Goal: Task Accomplishment & Management: Manage account settings

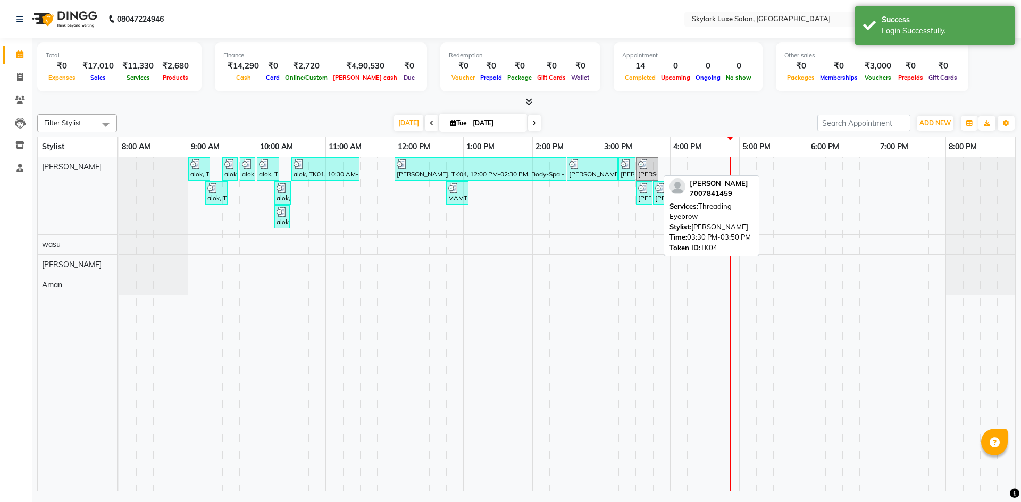
click at [643, 166] on img at bounding box center [643, 164] width 11 height 11
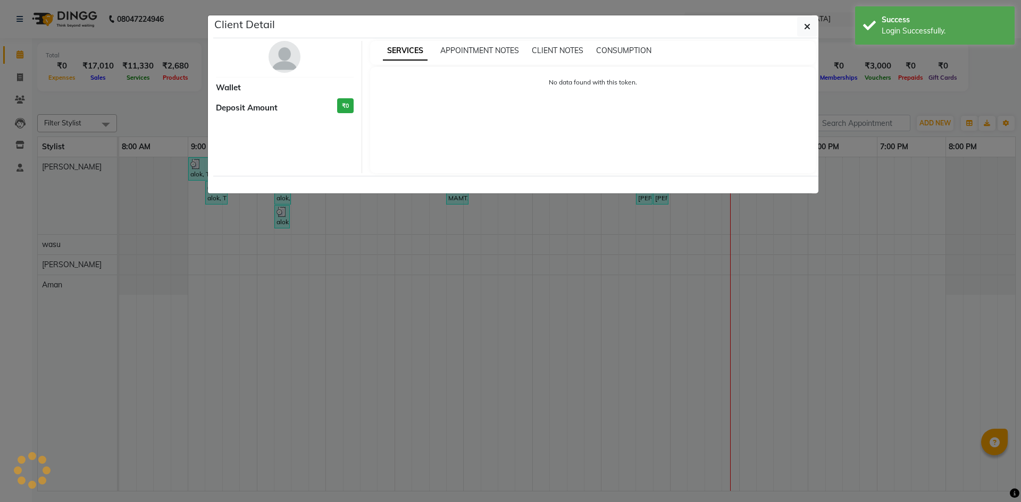
select select "3"
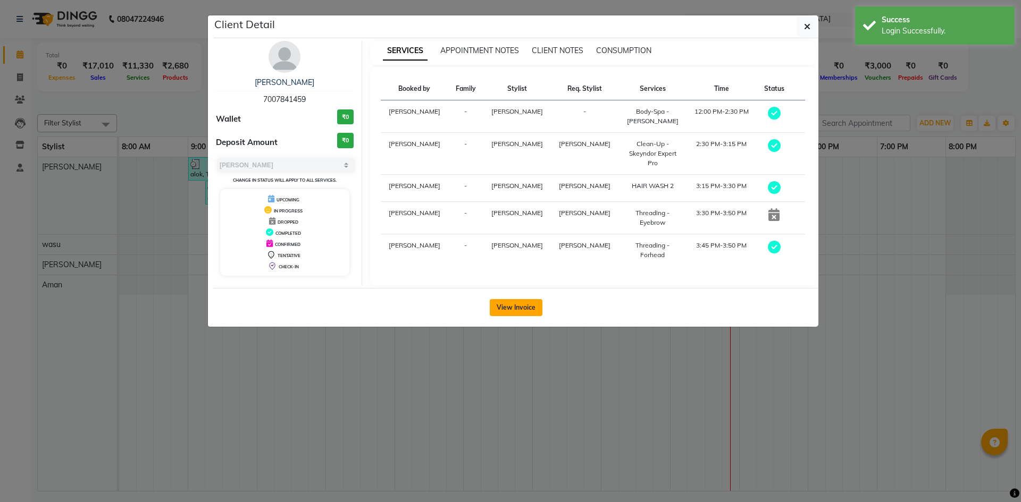
click at [523, 299] on button "View Invoice" at bounding box center [516, 307] width 53 height 17
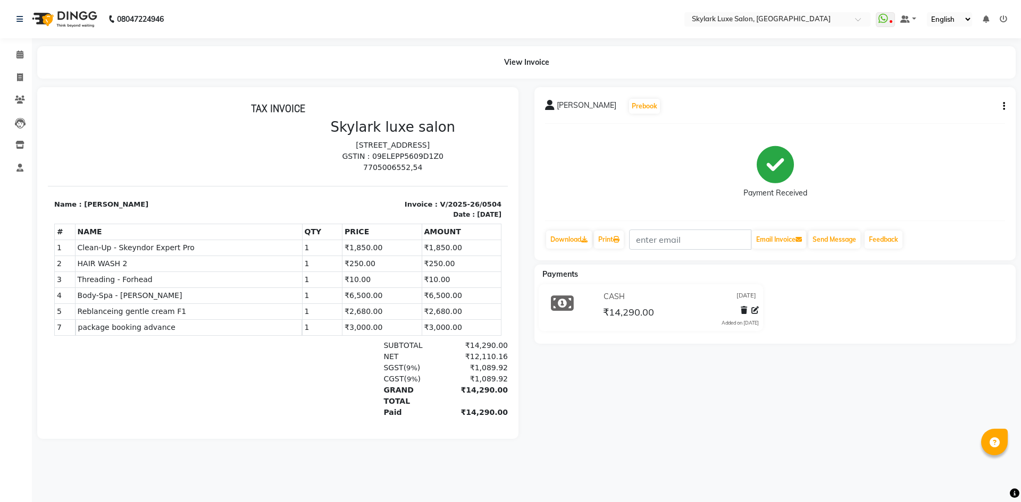
click at [1004, 106] on icon "button" at bounding box center [1004, 106] width 2 height 1
click at [951, 115] on div "Edit Invoice" at bounding box center [951, 112] width 73 height 13
select select "service"
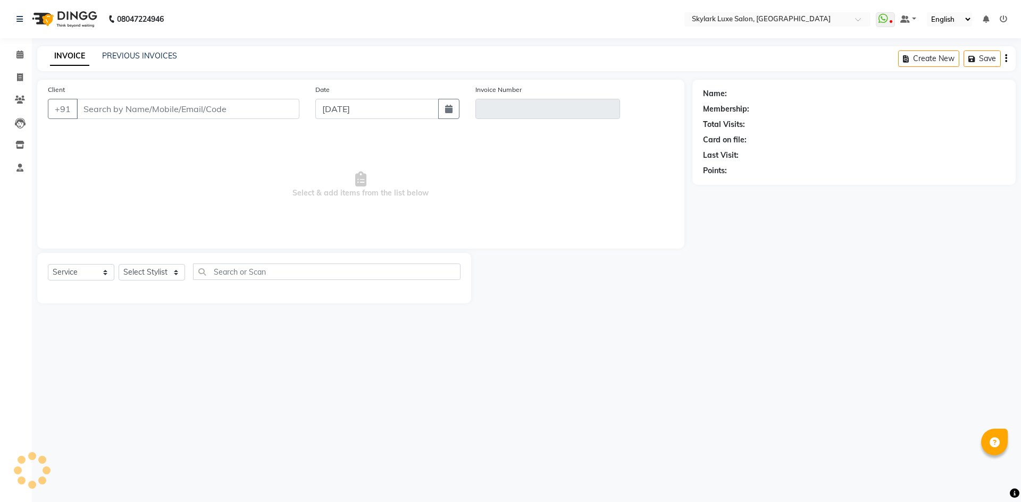
type input "7007841459"
type input "V/2025-26/0504"
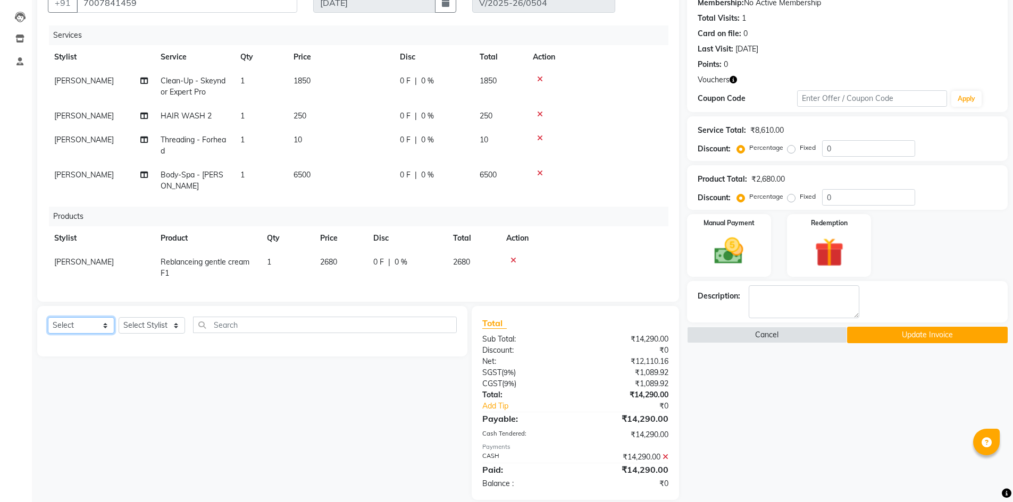
click at [98, 327] on select "Select Service Product Membership Package Voucher Prepaid Gift Card" at bounding box center [81, 325] width 66 height 16
select select "service"
click at [48, 317] on select "Select Service Product Membership Package Voucher Prepaid Gift Card" at bounding box center [81, 325] width 66 height 16
click at [259, 324] on input "text" at bounding box center [325, 325] width 264 height 16
type input "TH"
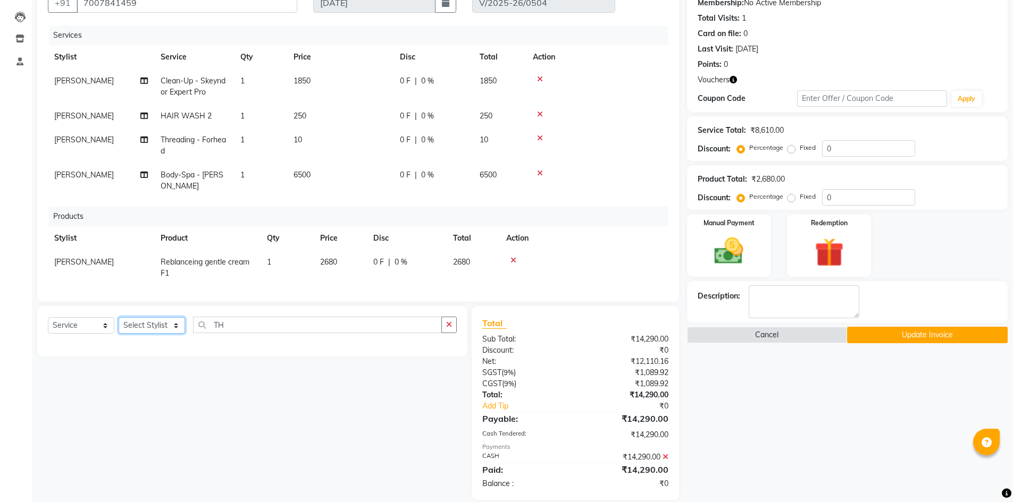
click at [143, 328] on select "Select Stylist Aman amy Gurwinder wasu" at bounding box center [152, 325] width 66 height 16
select select "85056"
click at [119, 317] on select "Select Stylist Aman amy Gurwinder wasu" at bounding box center [152, 325] width 66 height 16
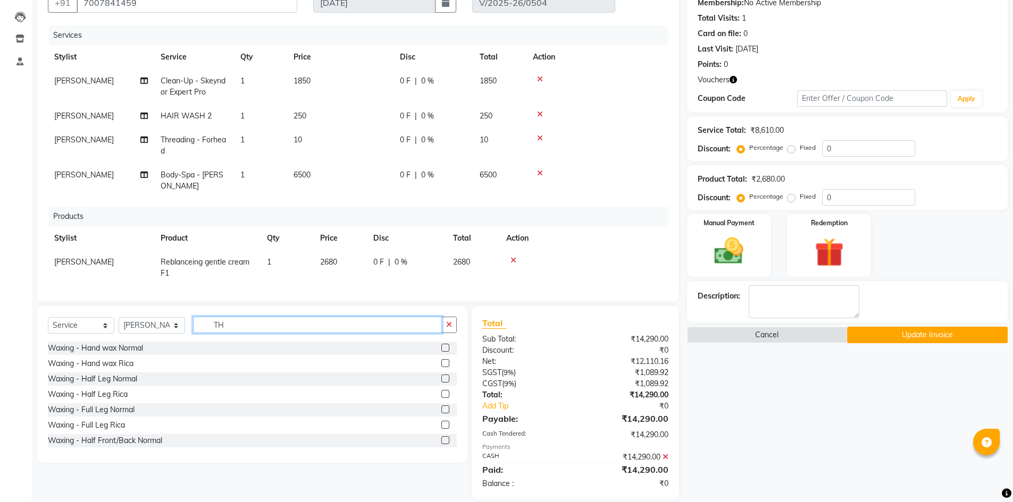
click at [255, 322] on input "TH" at bounding box center [317, 325] width 249 height 16
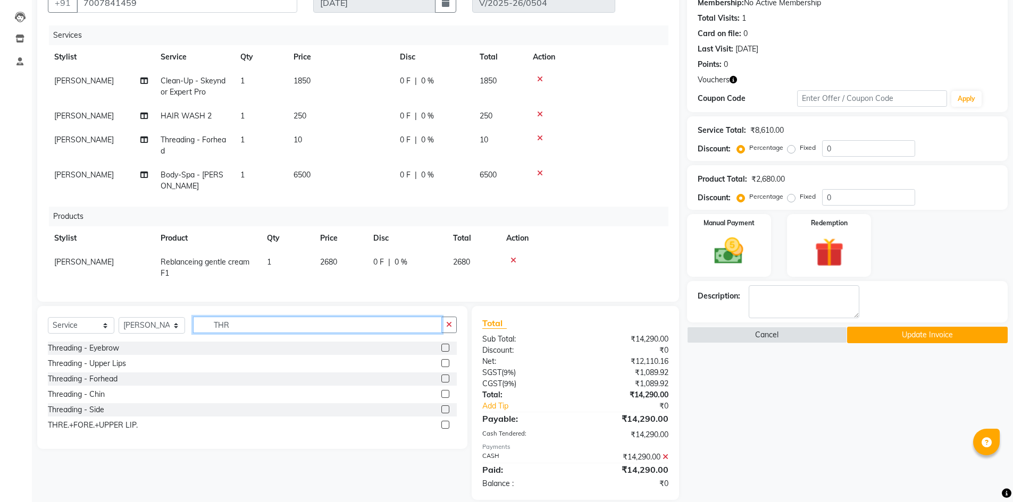
type input "THR"
click at [202, 347] on div "Threading - Eyebrow" at bounding box center [252, 348] width 409 height 13
click at [446, 349] on label at bounding box center [445, 348] width 8 height 8
click at [446, 349] on input "checkbox" at bounding box center [444, 348] width 7 height 7
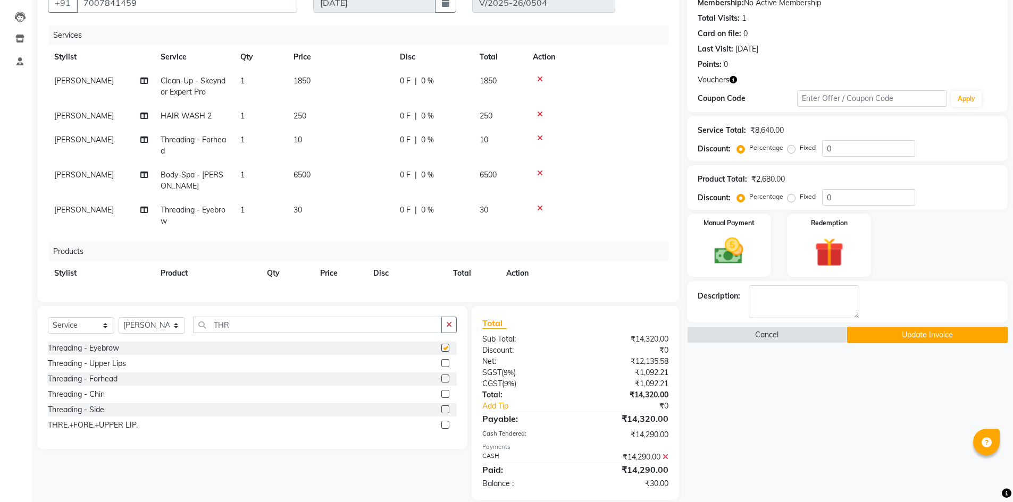
checkbox input "false"
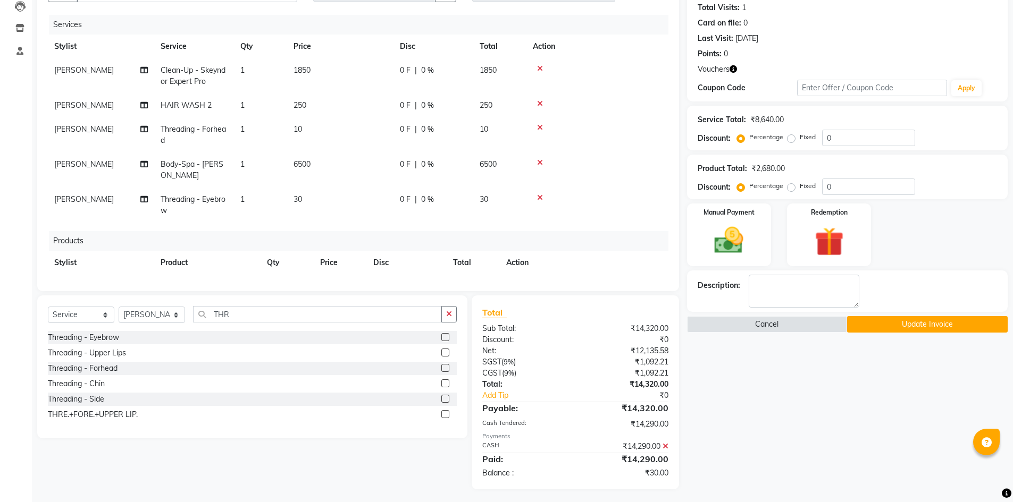
scroll to position [120, 0]
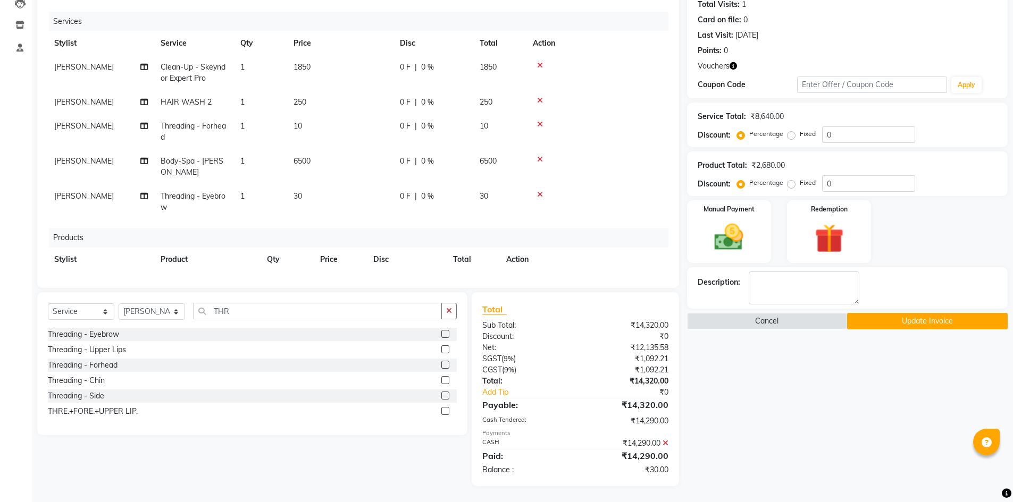
click at [666, 442] on icon at bounding box center [666, 443] width 6 height 7
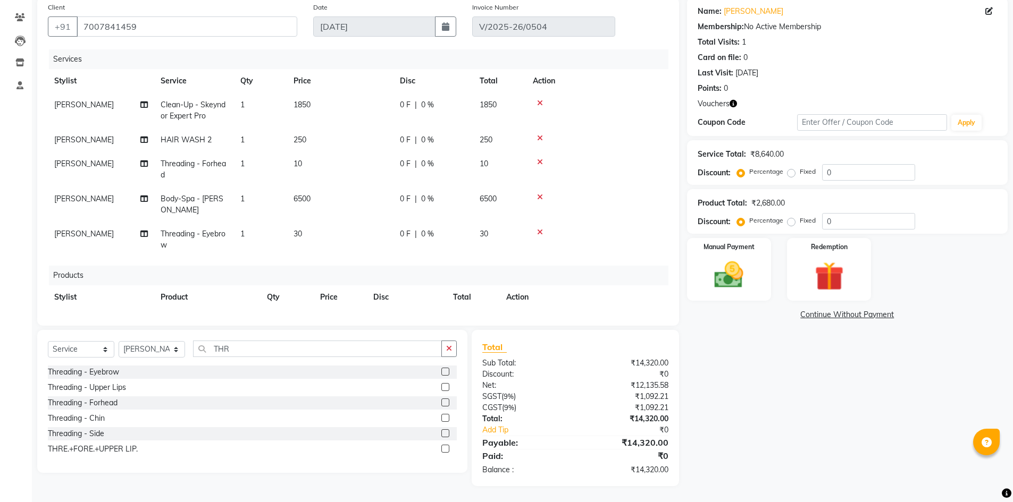
click at [800, 224] on label "Fixed" at bounding box center [808, 221] width 16 height 10
click at [790, 224] on input "Fixed" at bounding box center [793, 220] width 7 height 7
radio input "true"
click at [848, 219] on input "0" at bounding box center [868, 221] width 93 height 16
click at [800, 223] on label "Fixed" at bounding box center [808, 221] width 16 height 10
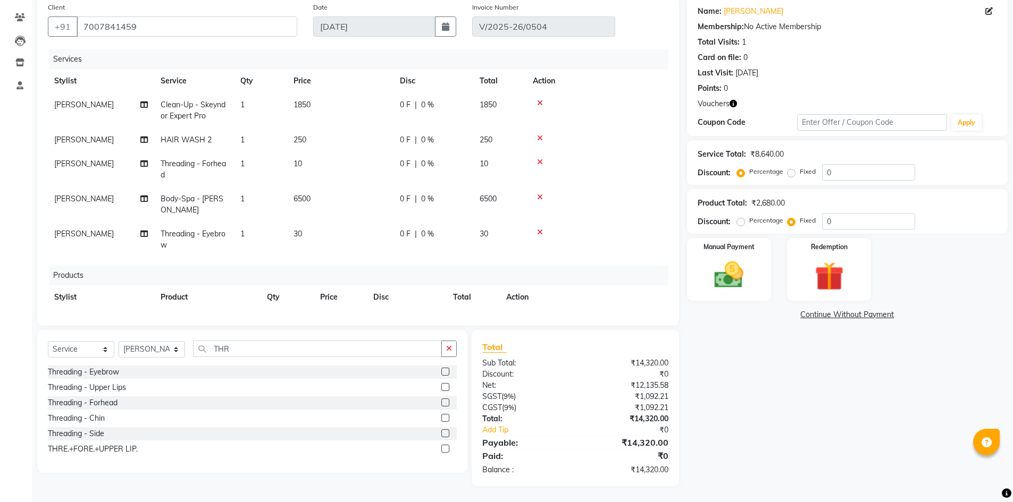
click at [792, 223] on input "Fixed" at bounding box center [793, 220] width 7 height 7
click at [800, 172] on label "Fixed" at bounding box center [808, 172] width 16 height 10
click at [791, 172] on input "Fixed" at bounding box center [793, 171] width 7 height 7
radio input "true"
click at [835, 172] on input "0" at bounding box center [868, 172] width 93 height 16
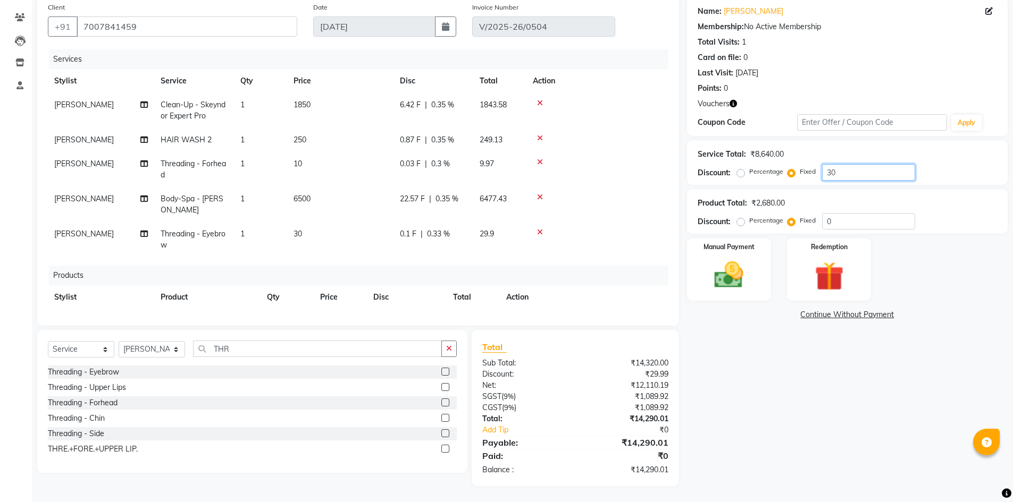
type input "30"
click at [744, 430] on div "Name: Shubi Thakur Membership: No Active Membership Total Visits: 1 Card on fil…" at bounding box center [851, 241] width 329 height 489
click at [730, 277] on img at bounding box center [729, 275] width 49 height 35
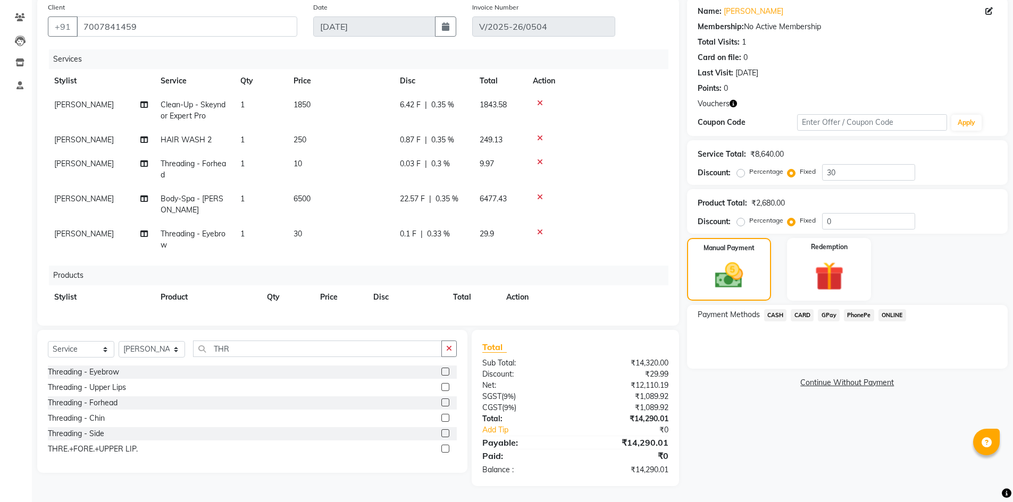
click at [773, 314] on span "CASH" at bounding box center [775, 315] width 23 height 12
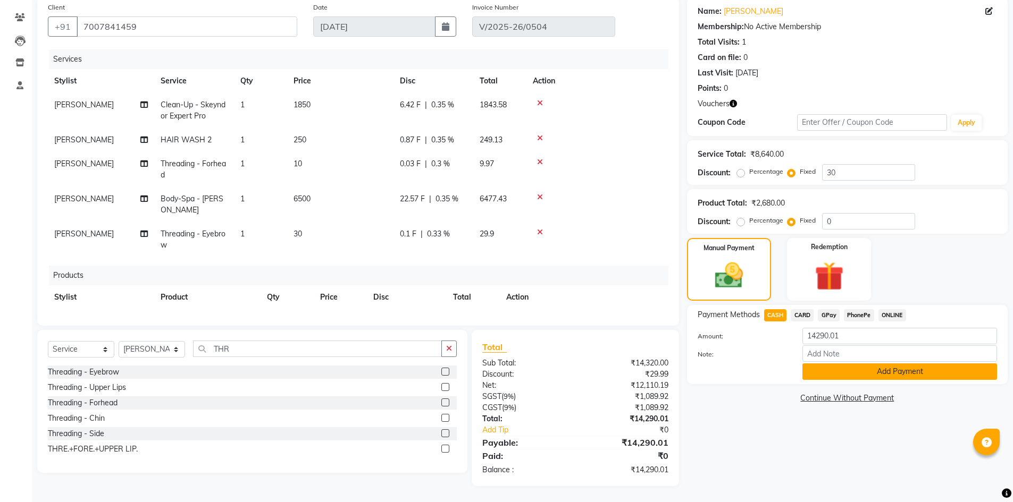
click at [848, 379] on button "Add Payment" at bounding box center [899, 372] width 195 height 16
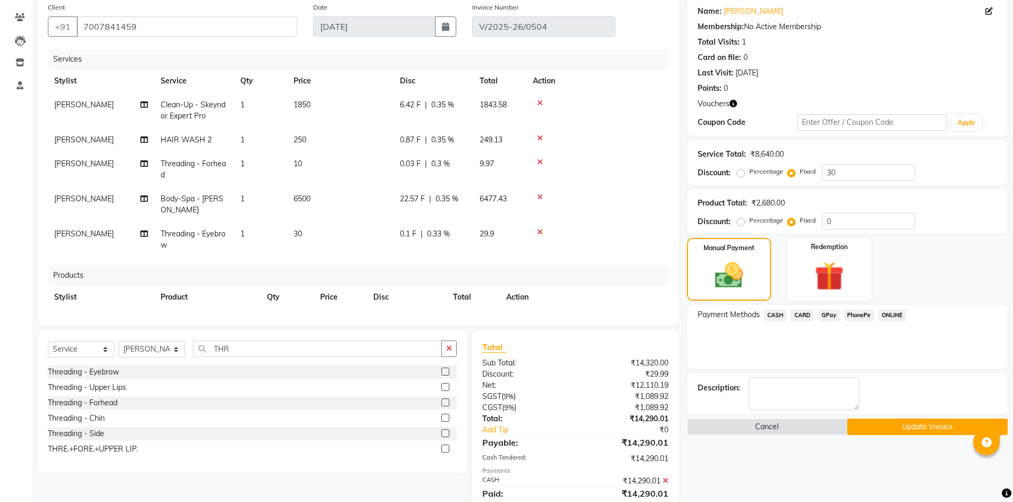
click at [909, 430] on button "Update Invoice" at bounding box center [927, 427] width 161 height 16
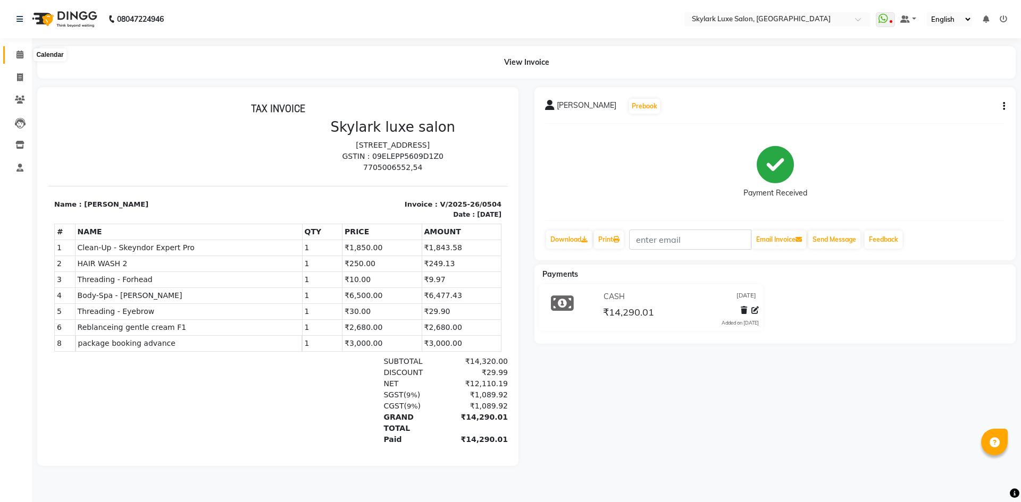
click at [18, 58] on icon at bounding box center [19, 55] width 7 height 8
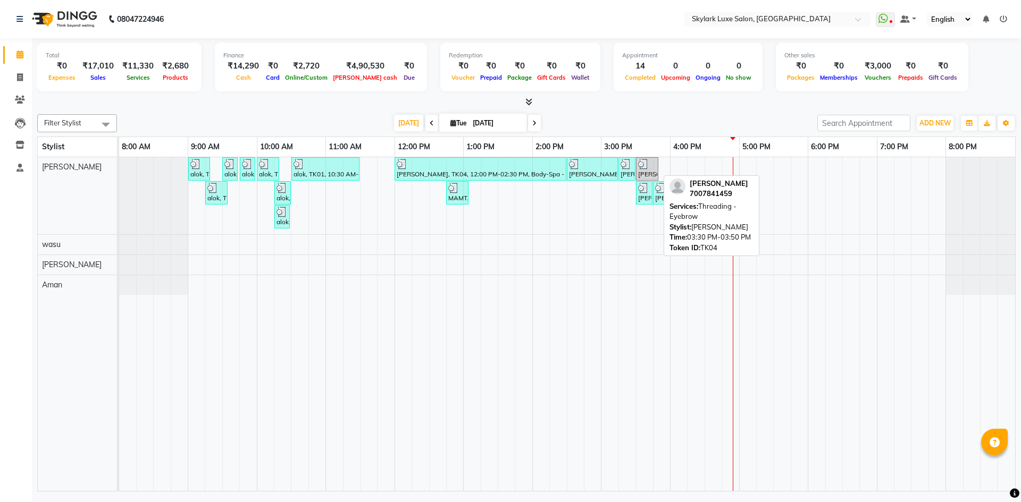
click at [648, 169] on img at bounding box center [643, 164] width 11 height 11
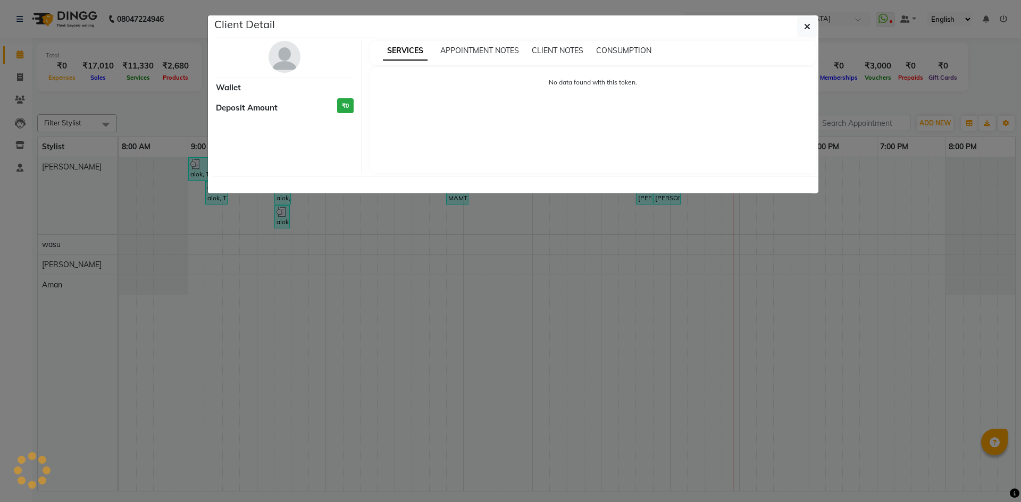
select select "3"
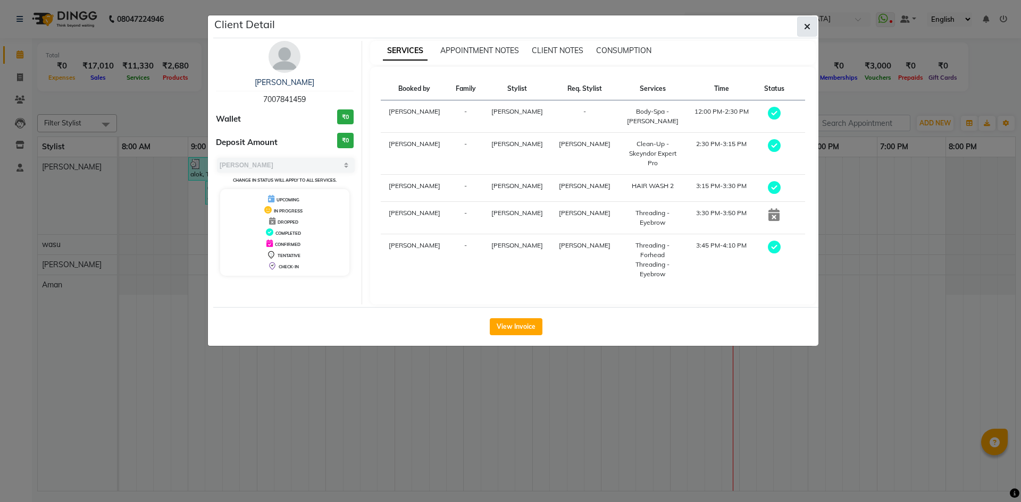
click at [803, 30] on button "button" at bounding box center [807, 26] width 20 height 20
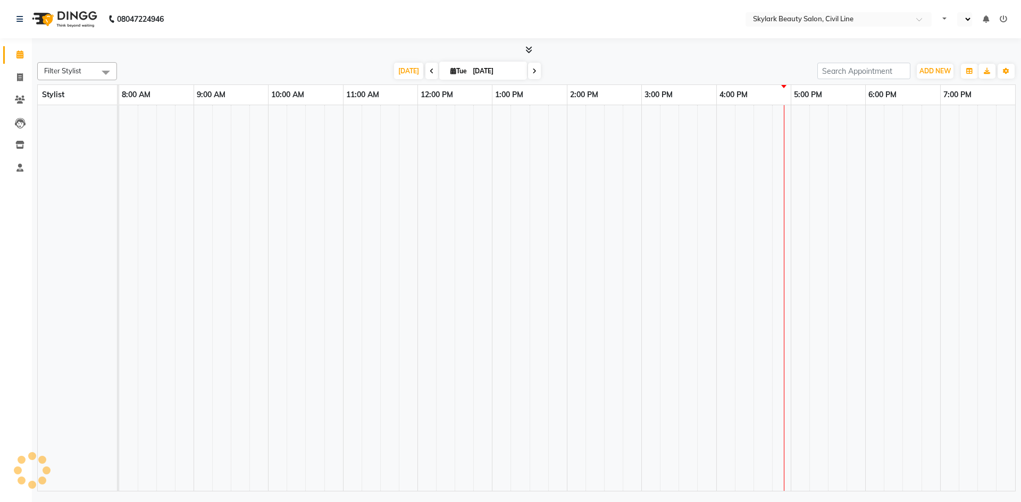
select select "en"
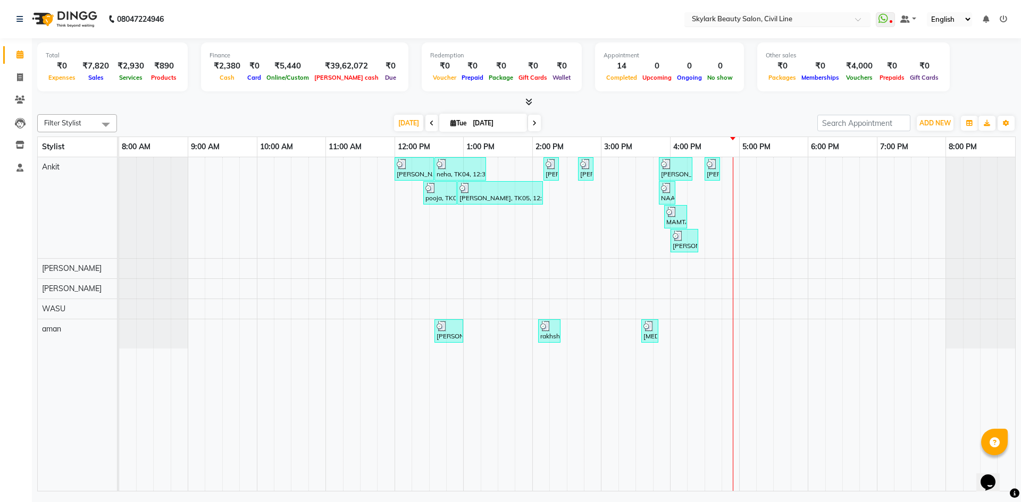
click at [784, 18] on input "text" at bounding box center [767, 20] width 154 height 11
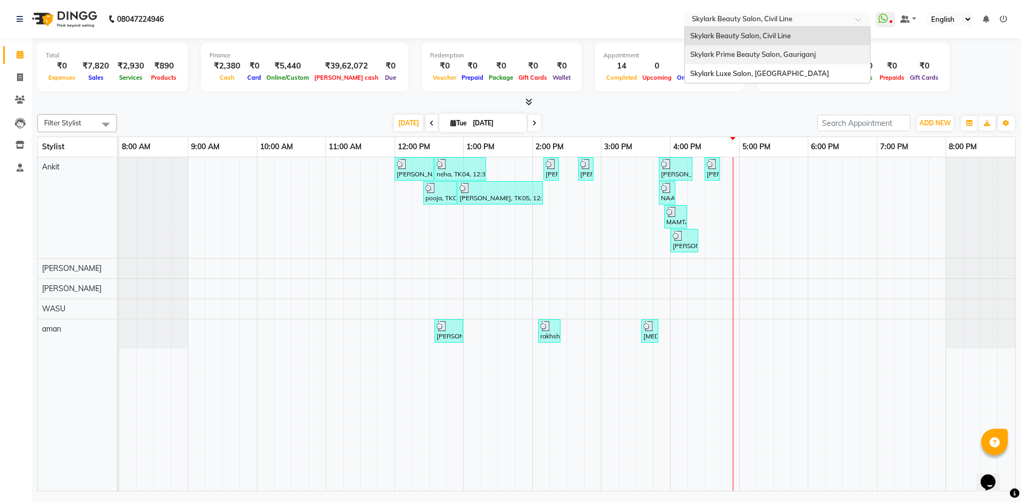
click at [779, 52] on span "Skylark Prime Beauty Salon, Gauriganj" at bounding box center [752, 54] width 125 height 9
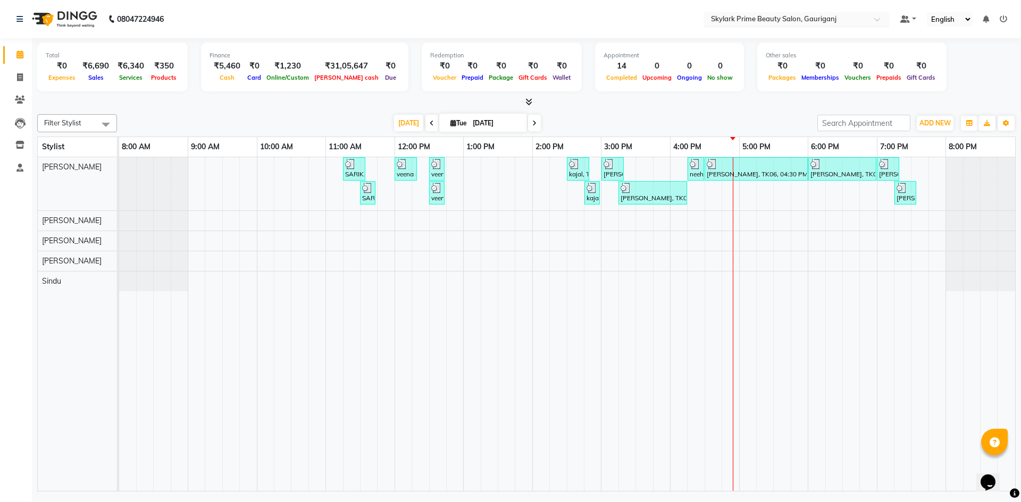
click at [782, 17] on input "text" at bounding box center [786, 20] width 154 height 11
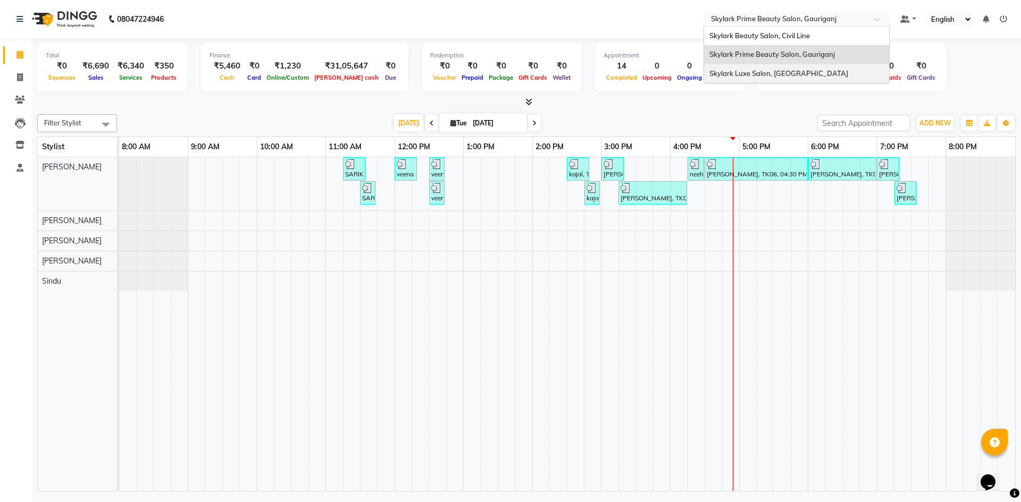
click at [755, 70] on span "Skylark Luxe Salon, [GEOGRAPHIC_DATA]" at bounding box center [778, 73] width 139 height 9
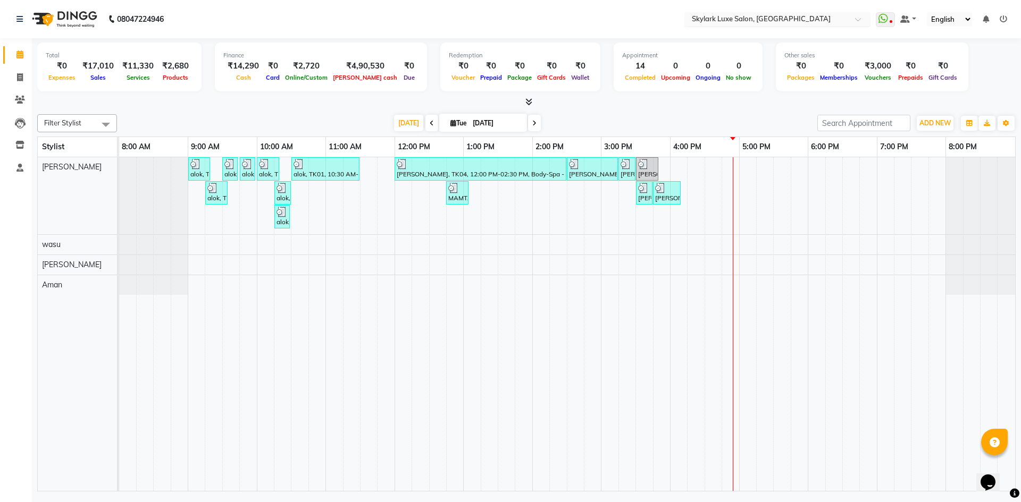
click at [780, 20] on input "text" at bounding box center [767, 20] width 154 height 11
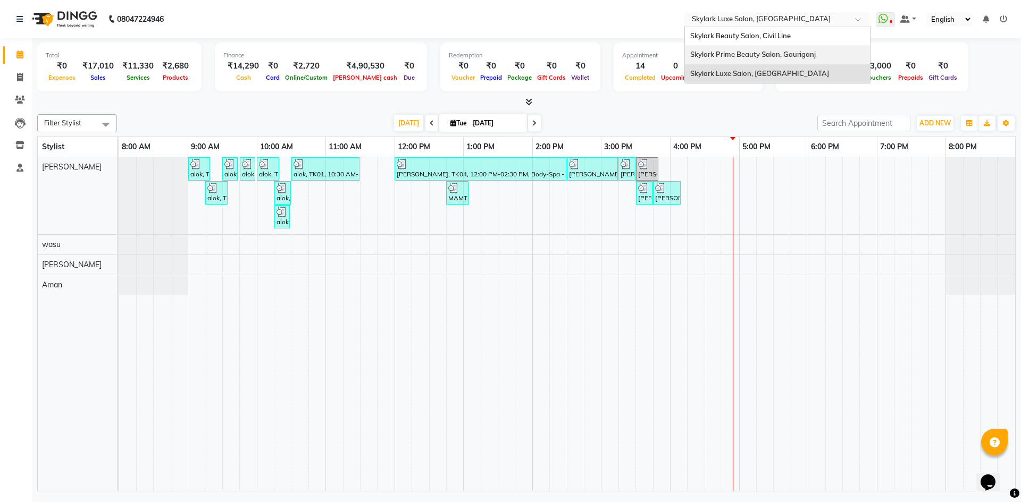
click at [1003, 20] on icon at bounding box center [1003, 18] width 7 height 7
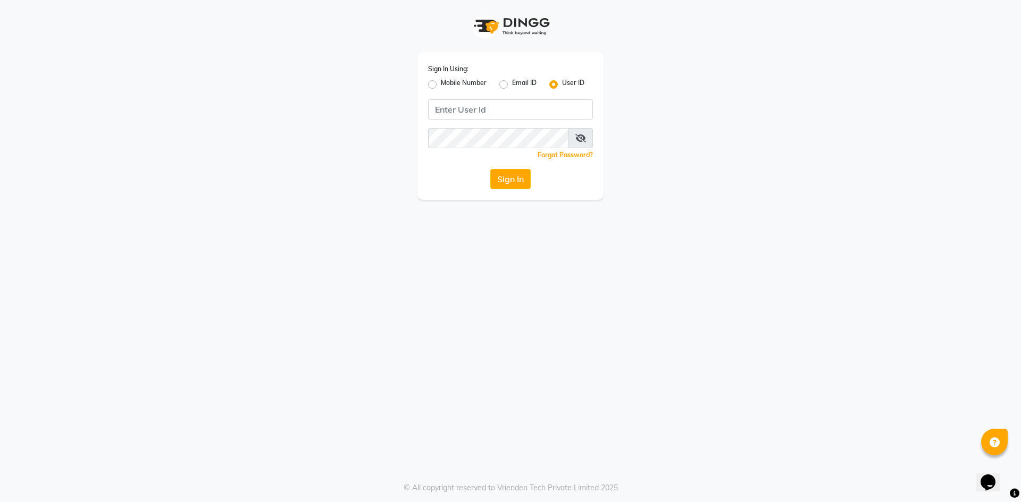
click at [451, 84] on label "Mobile Number" at bounding box center [464, 84] width 46 height 13
click at [448, 84] on input "Mobile Number" at bounding box center [444, 81] width 7 height 7
radio input "true"
radio input "false"
click at [496, 107] on input "Username" at bounding box center [528, 109] width 129 height 20
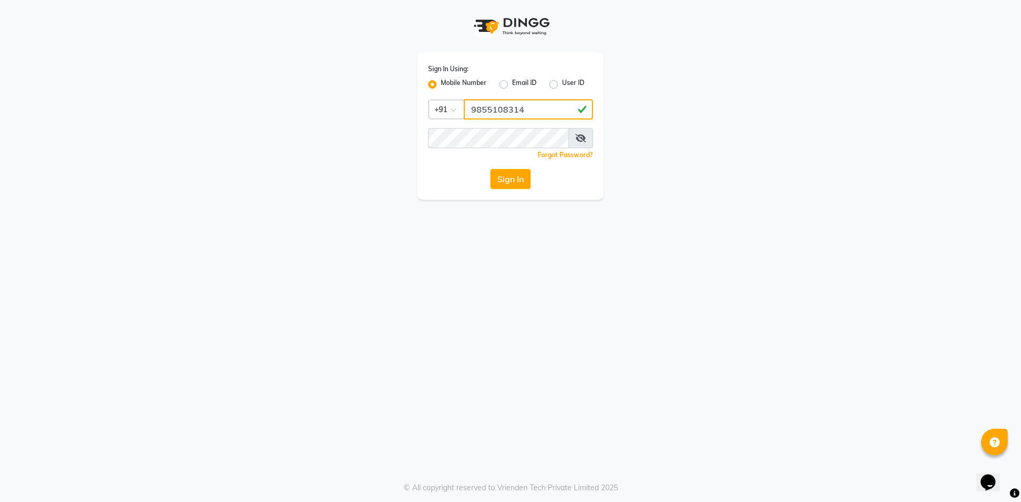
type input "9855108314"
click at [490, 169] on button "Sign In" at bounding box center [510, 179] width 40 height 20
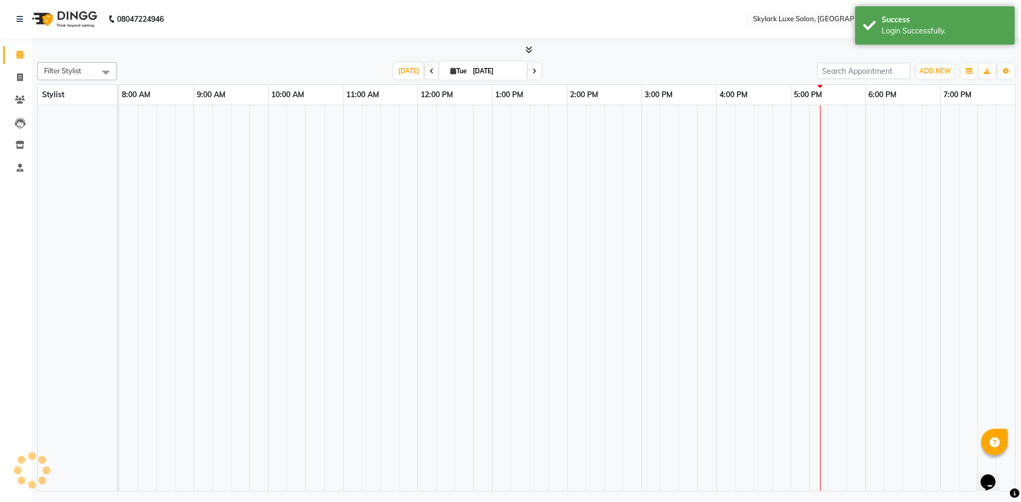
select select "en"
